Goal: Task Accomplishment & Management: Use online tool/utility

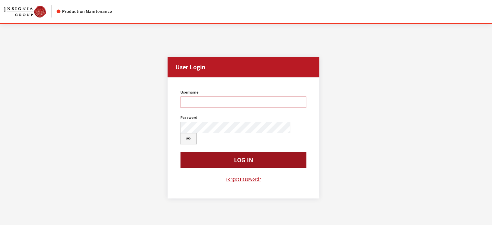
type input "kdart"
click at [213, 152] on button "Log In" at bounding box center [243, 160] width 126 height 16
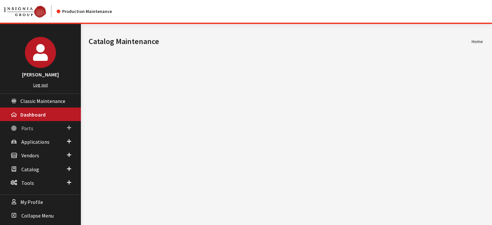
click at [70, 128] on span at bounding box center [69, 128] width 4 height 8
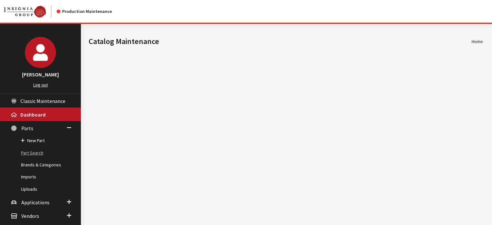
click at [28, 149] on link "Part Search" at bounding box center [40, 153] width 81 height 12
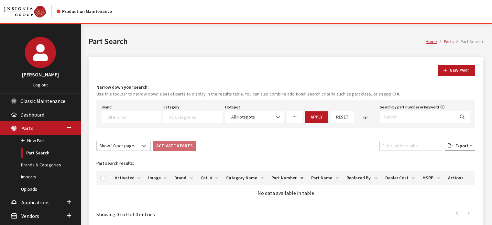
select select
click at [409, 145] on input "Filter table results" at bounding box center [410, 146] width 63 height 10
type input "funnel"
click at [397, 122] on div "Brand Acura Alfa Romeo Audi BMW DoubleTake Ford Ford Racing GM GST Honda Hyunda…" at bounding box center [285, 114] width 379 height 28
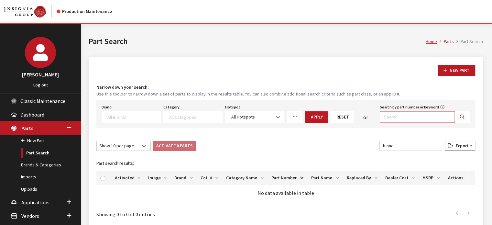
click at [395, 120] on input "Search by part number or keyword" at bounding box center [417, 116] width 75 height 11
type input "funnel"
select select
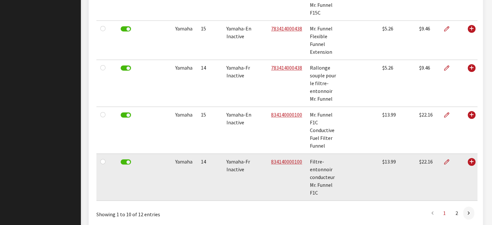
scroll to position [475, 0]
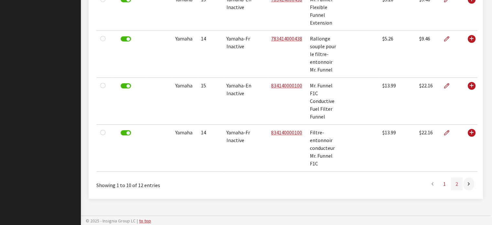
click at [460, 182] on link "2" at bounding box center [457, 183] width 12 height 13
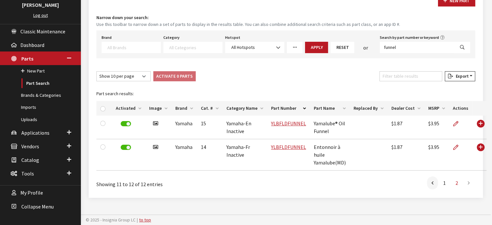
scroll to position [68, 0]
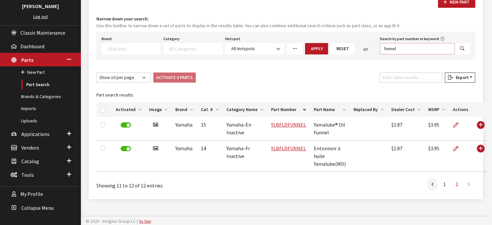
click at [392, 45] on input "funnel" at bounding box center [417, 48] width 75 height 11
click at [391, 44] on input "funnel" at bounding box center [417, 48] width 75 height 11
type input "washer fluid"
select select
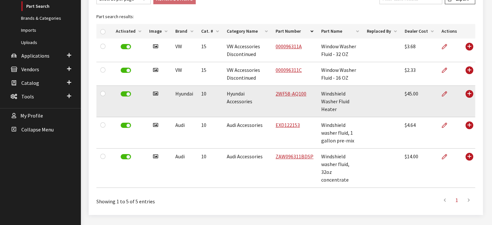
scroll to position [147, 0]
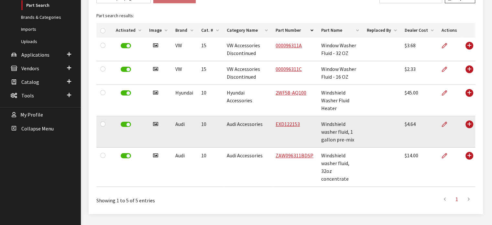
click at [295, 120] on td "EXD122153" at bounding box center [295, 131] width 46 height 31
click at [292, 121] on link "EXD122153" at bounding box center [288, 124] width 24 height 6
click at [296, 121] on link "EXD122153" at bounding box center [288, 124] width 24 height 6
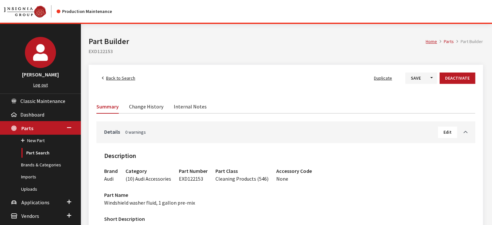
drag, startPoint x: 435, startPoint y: 133, endPoint x: 444, endPoint y: 133, distance: 9.4
click at [436, 133] on link "Details 0 warnings" at bounding box center [271, 132] width 334 height 8
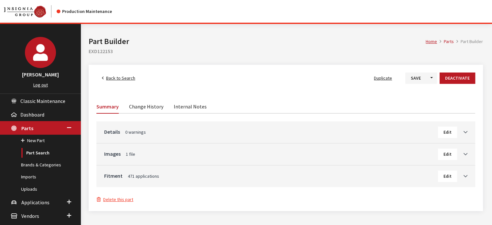
click at [447, 133] on span "Edit" at bounding box center [447, 132] width 8 height 6
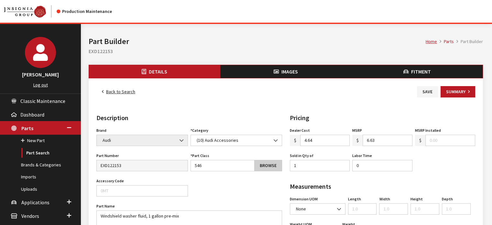
click at [264, 164] on link "Browse" at bounding box center [268, 165] width 28 height 11
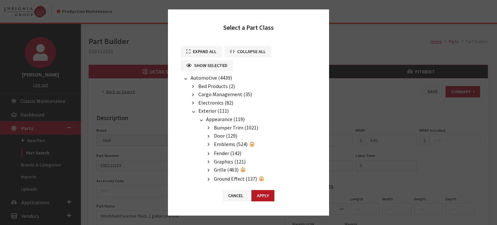
click at [201, 116] on button "button" at bounding box center [200, 119] width 9 height 7
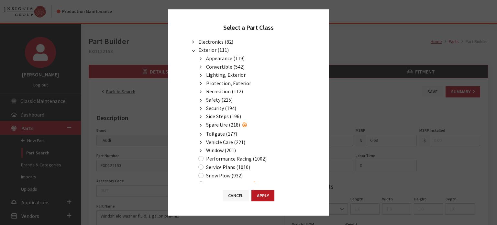
scroll to position [129, 0]
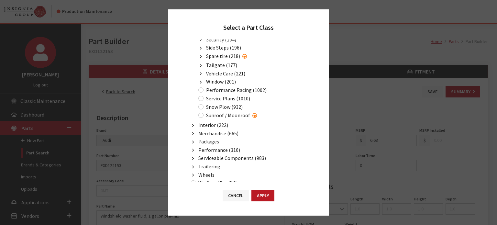
click at [195, 147] on button "button" at bounding box center [193, 150] width 9 height 7
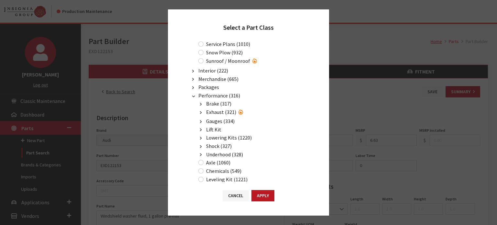
scroll to position [194, 0]
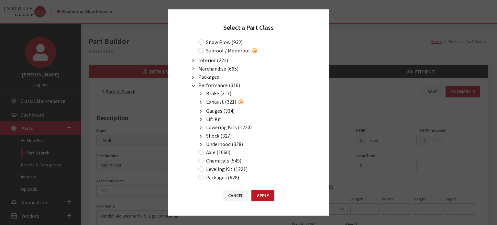
click at [203, 141] on button "button" at bounding box center [200, 144] width 9 height 7
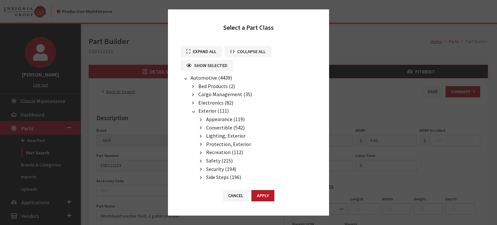
scroll to position [32, 0]
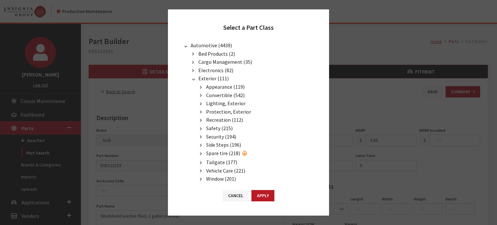
click at [222, 108] on span "Protection, Exterior" at bounding box center [228, 111] width 45 height 6
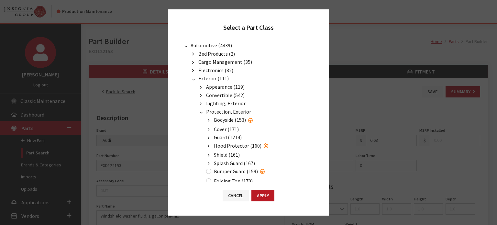
click at [217, 111] on span "Protection, Exterior" at bounding box center [228, 111] width 45 height 6
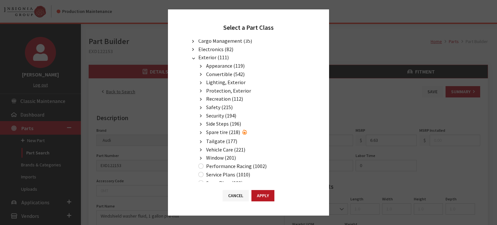
scroll to position [65, 0]
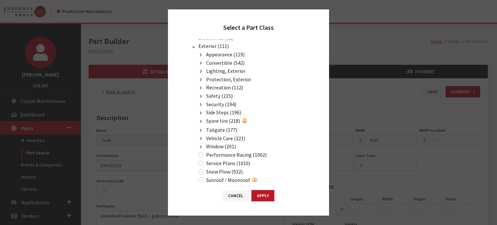
click at [225, 135] on span "Vehicle Care (221)" at bounding box center [225, 138] width 39 height 6
click at [224, 135] on span "Vehicle Care (221)" at bounding box center [225, 138] width 39 height 6
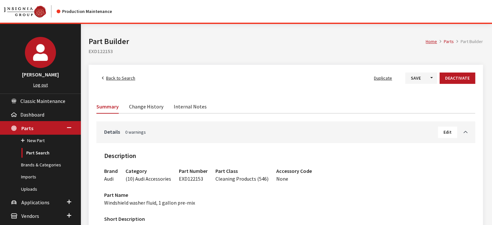
click at [445, 131] on span "Edit" at bounding box center [447, 132] width 8 height 6
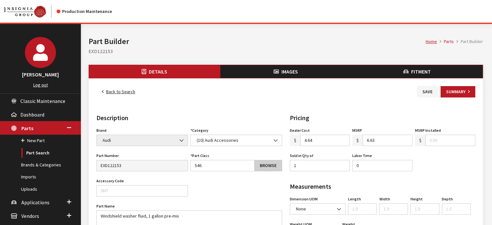
click at [268, 164] on link "Browse" at bounding box center [268, 165] width 28 height 11
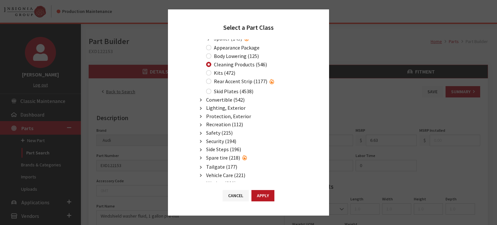
scroll to position [194, 0]
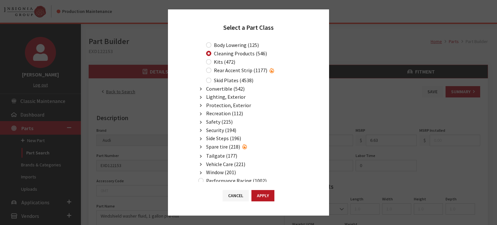
click at [232, 102] on span "Protection, Exterior" at bounding box center [228, 105] width 45 height 6
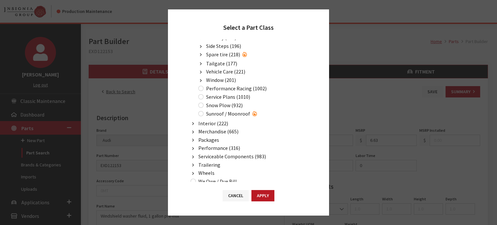
scroll to position [388, 0]
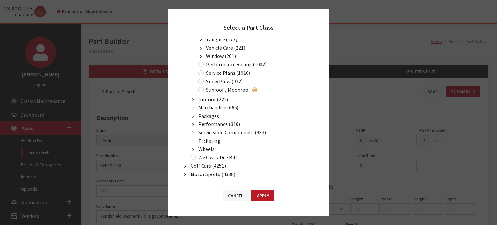
click at [212, 121] on span "Performance (316)" at bounding box center [219, 124] width 42 height 6
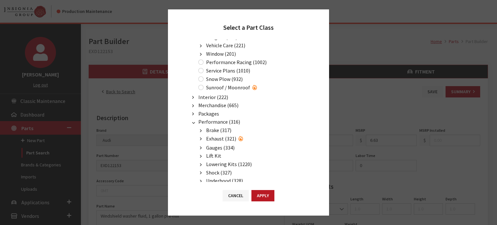
scroll to position [291, 0]
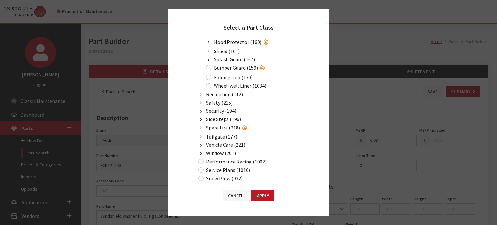
click at [217, 107] on span "Security (194)" at bounding box center [221, 110] width 30 height 6
click at [215, 107] on span "Security (194)" at bounding box center [221, 110] width 30 height 6
click at [213, 99] on span "Safety (215)" at bounding box center [219, 102] width 27 height 6
click at [217, 91] on span "Recreation (112)" at bounding box center [224, 94] width 37 height 6
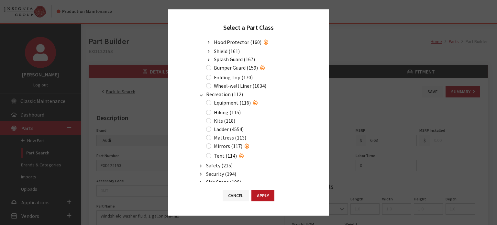
drag, startPoint x: 217, startPoint y: 90, endPoint x: 219, endPoint y: 95, distance: 5.6
click at [218, 92] on span "Recreation (112)" at bounding box center [224, 94] width 37 height 6
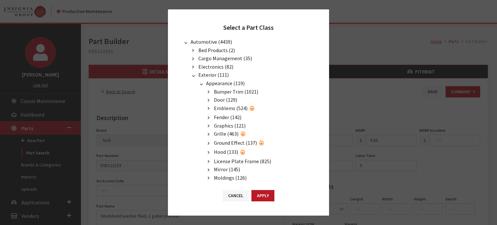
scroll to position [32, 0]
